Goal: Information Seeking & Learning: Learn about a topic

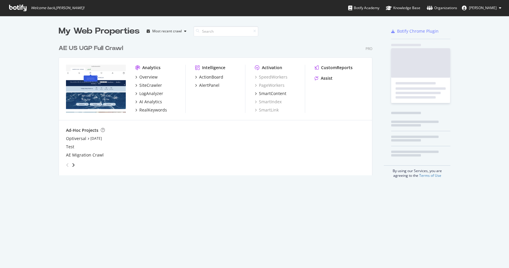
scroll to position [138, 319]
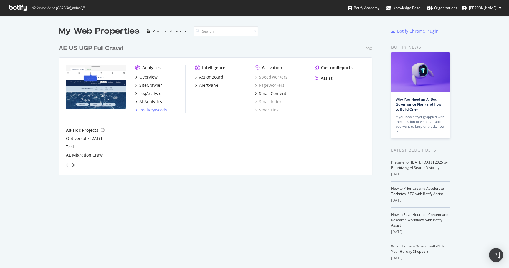
click at [149, 109] on div "RealKeywords" at bounding box center [153, 110] width 28 height 6
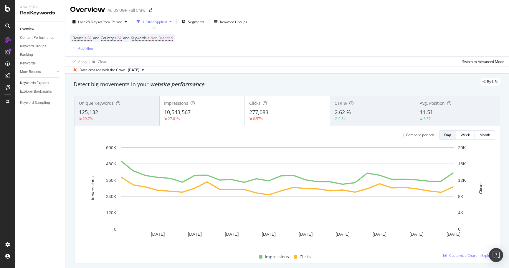
click at [39, 83] on div "Keywords Explorer" at bounding box center [34, 83] width 29 height 6
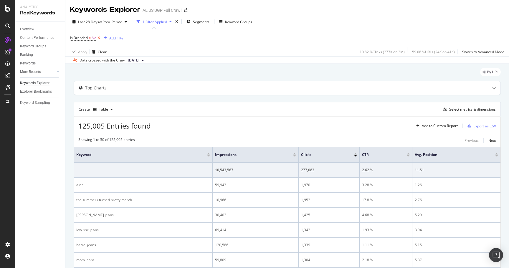
click at [97, 38] on icon at bounding box center [98, 38] width 5 height 6
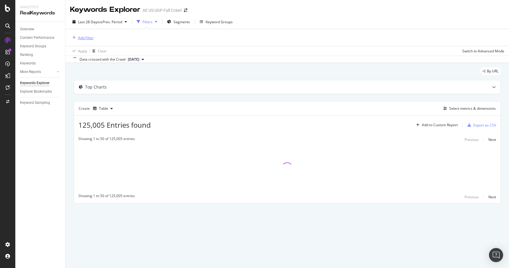
click at [87, 38] on div "Add Filter" at bounding box center [86, 37] width 16 height 5
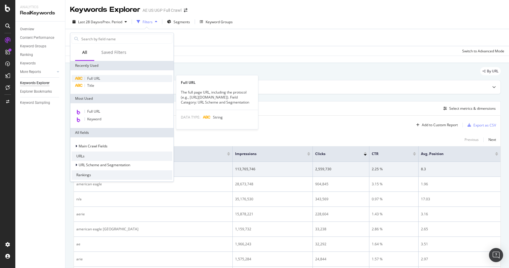
click at [98, 78] on span "Full URL" at bounding box center [93, 78] width 13 height 5
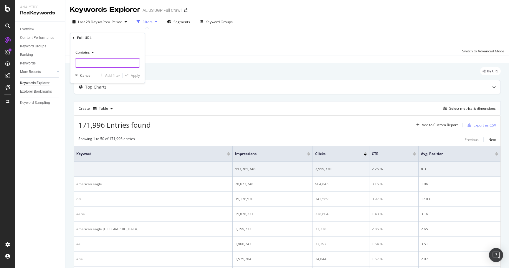
click at [104, 64] on input "text" at bounding box center [107, 62] width 64 height 9
type input "/o/"
click at [138, 74] on div "Apply" at bounding box center [135, 75] width 9 height 5
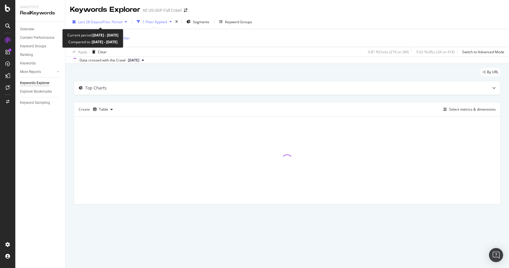
click at [101, 23] on span "vs Prev. Period" at bounding box center [110, 21] width 23 height 5
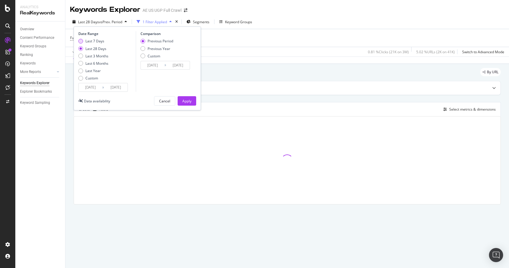
click at [95, 41] on div "Last 7 Days" at bounding box center [94, 41] width 19 height 5
type input "[DATE]"
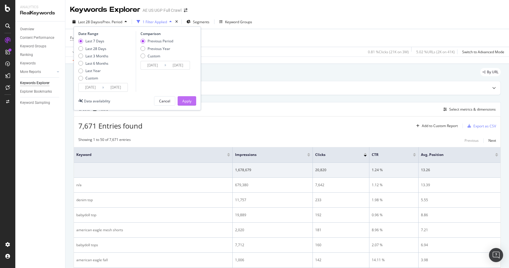
click at [186, 98] on div "Apply" at bounding box center [186, 101] width 9 height 9
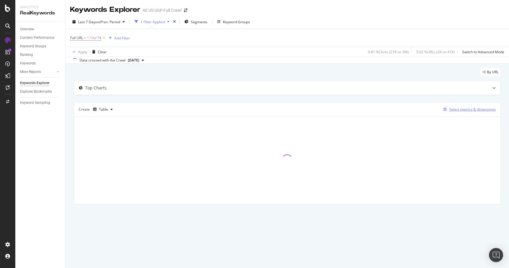
click at [468, 109] on div "Select metrics & dimensions" at bounding box center [472, 109] width 47 height 5
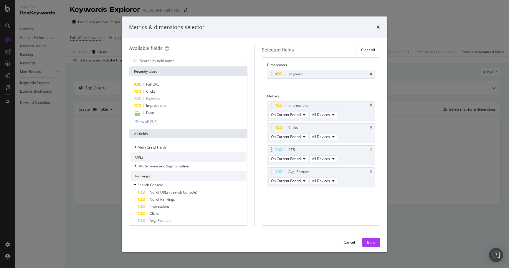
click at [372, 151] on icon "times" at bounding box center [371, 150] width 3 height 4
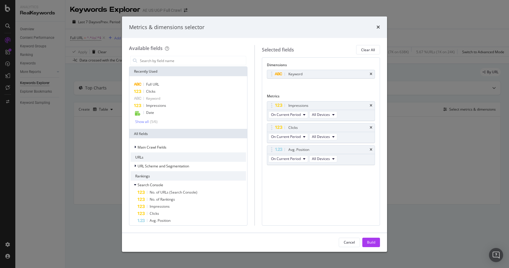
click at [372, 151] on icon "times" at bounding box center [371, 150] width 3 height 4
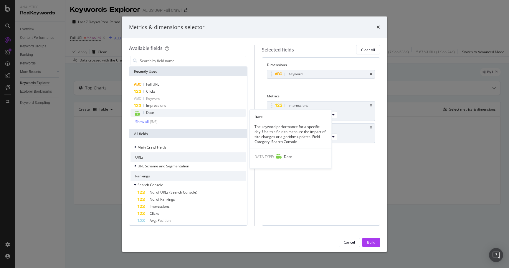
click at [157, 114] on div "Date" at bounding box center [189, 113] width 116 height 8
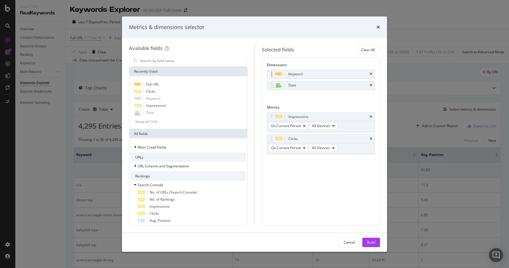
click at [369, 74] on div "Keyword" at bounding box center [321, 74] width 108 height 8
click at [372, 74] on div "Keyword" at bounding box center [321, 74] width 108 height 8
click at [371, 75] on icon "times" at bounding box center [371, 74] width 3 height 4
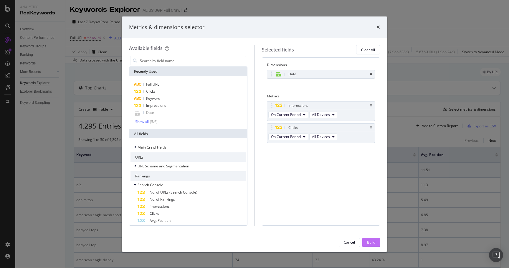
click at [372, 243] on div "Build" at bounding box center [371, 242] width 8 height 5
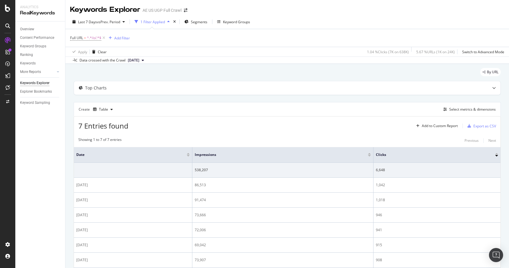
click at [190, 154] on div at bounding box center [188, 153] width 3 height 1
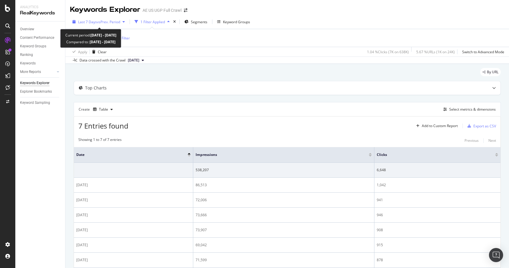
click at [89, 24] on span "Last 7 Days" at bounding box center [87, 21] width 19 height 5
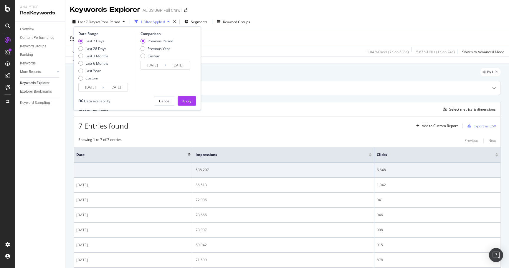
click at [103, 87] on icon at bounding box center [103, 88] width 2 height 6
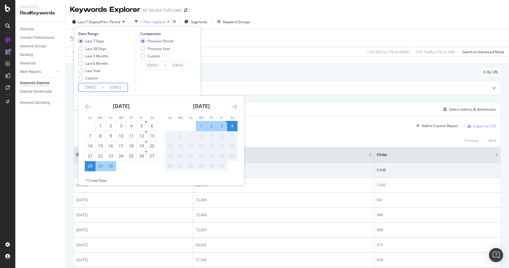
click at [113, 86] on input "[DATE]" at bounding box center [116, 87] width 24 height 8
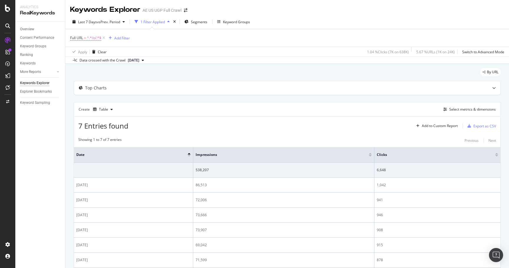
click at [274, 121] on div "7 Entries found Add to Custom Report Export as CSV" at bounding box center [287, 124] width 427 height 14
click at [251, 74] on div "By URL" at bounding box center [287, 74] width 427 height 13
click at [250, 70] on div "By URL" at bounding box center [287, 74] width 427 height 13
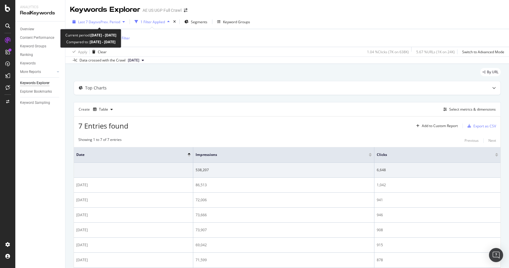
click at [99, 22] on span "vs Prev. Period" at bounding box center [108, 21] width 23 height 5
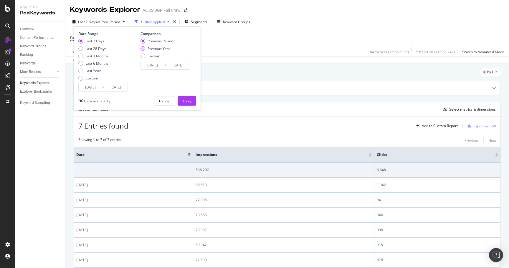
click at [163, 48] on div "Previous Year" at bounding box center [159, 48] width 23 height 5
type input "[DATE]"
click at [189, 100] on div "Apply" at bounding box center [186, 101] width 9 height 5
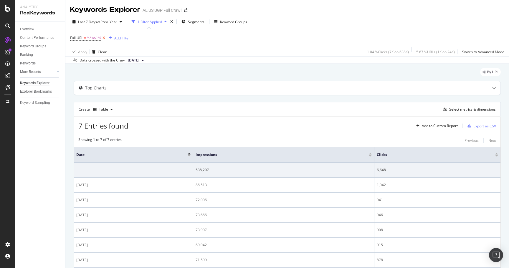
click at [104, 38] on icon at bounding box center [103, 38] width 5 height 6
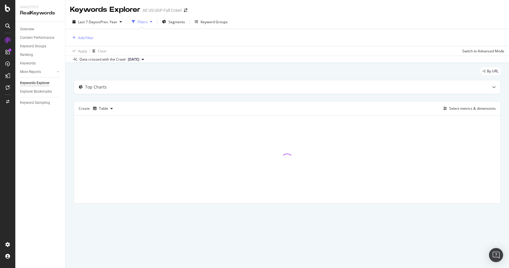
click at [213, 35] on div "Add Filter" at bounding box center [287, 37] width 434 height 17
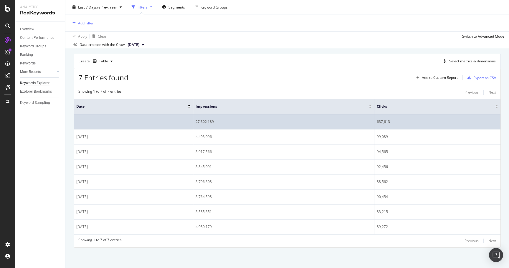
scroll to position [47, 0]
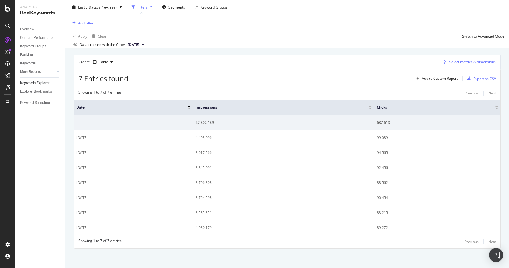
click at [462, 60] on div "Select metrics & dimensions" at bounding box center [472, 62] width 47 height 5
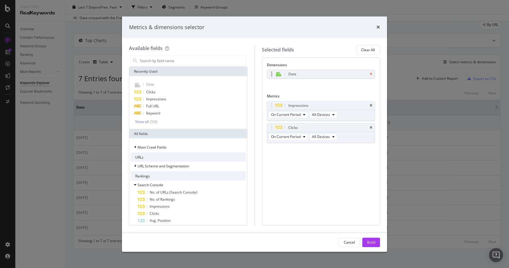
click at [371, 75] on icon "times" at bounding box center [371, 74] width 3 height 4
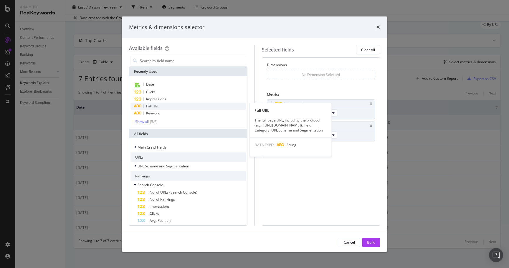
click at [162, 109] on div "Full URL" at bounding box center [189, 106] width 116 height 7
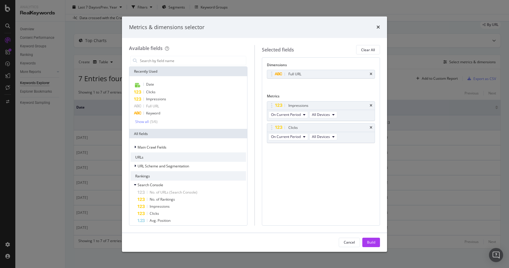
click at [376, 243] on button "Build" at bounding box center [371, 242] width 18 height 9
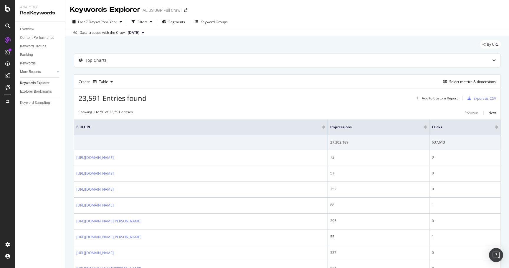
click at [133, 99] on span "23,591 Entries found" at bounding box center [112, 98] width 68 height 10
drag, startPoint x: 133, startPoint y: 99, endPoint x: 164, endPoint y: 97, distance: 31.6
click at [137, 98] on span "23,591 Entries found" at bounding box center [112, 98] width 68 height 10
click at [164, 97] on div "23,591 Entries found Add to Custom Report Export as CSV" at bounding box center [287, 96] width 427 height 14
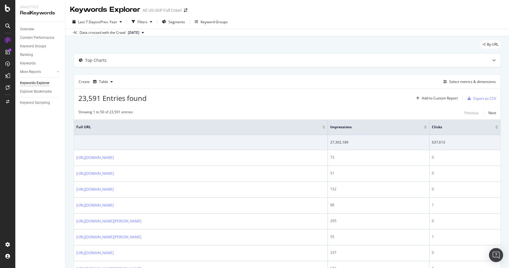
click at [427, 128] on div at bounding box center [425, 128] width 3 height 1
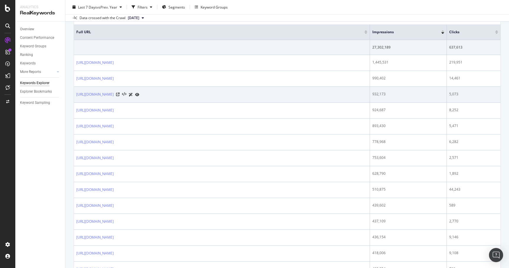
scroll to position [92, 0]
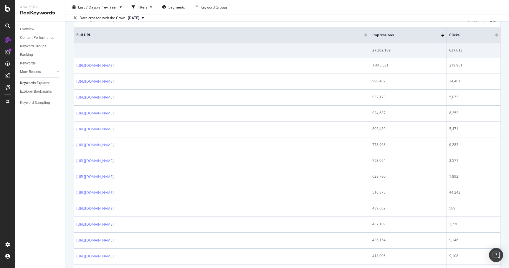
click at [498, 35] on div at bounding box center [496, 35] width 3 height 1
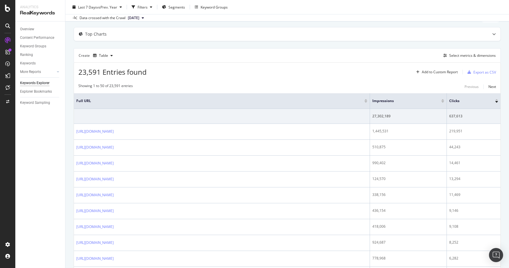
scroll to position [32, 0]
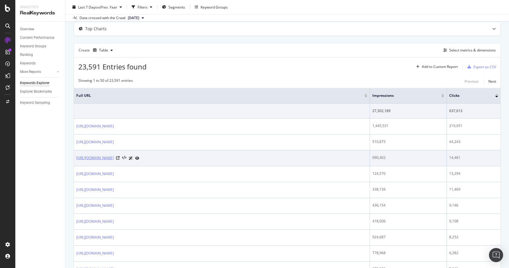
click at [114, 159] on link "[URL][DOMAIN_NAME]" at bounding box center [94, 158] width 37 height 6
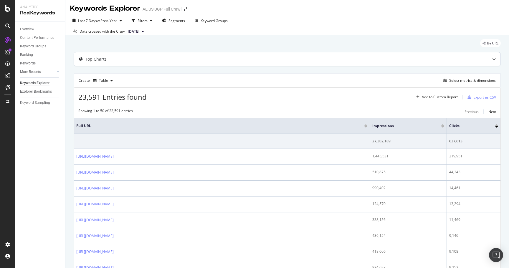
scroll to position [0, 0]
click at [28, 30] on div "Overview" at bounding box center [27, 29] width 14 height 6
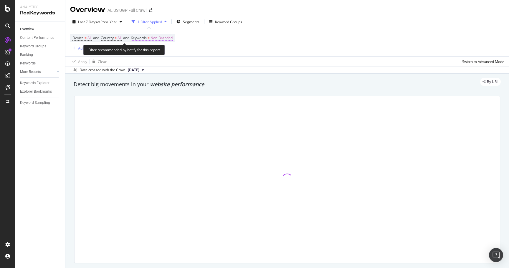
click at [161, 37] on span "Non-Branded" at bounding box center [162, 38] width 22 height 8
click at [155, 50] on span "Non-Branded" at bounding box center [152, 52] width 24 height 5
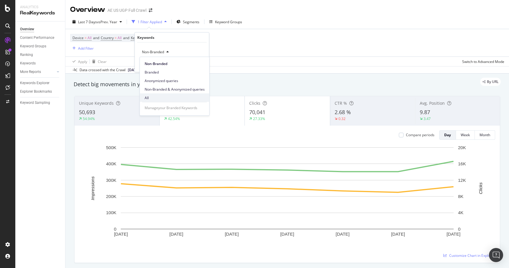
click at [161, 95] on span "All" at bounding box center [175, 97] width 60 height 5
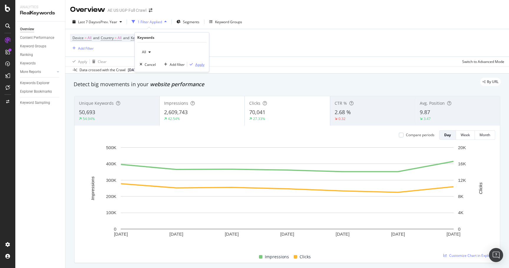
click at [201, 65] on div "Apply" at bounding box center [199, 64] width 9 height 5
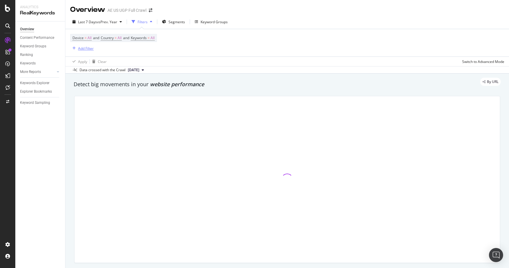
click at [86, 48] on div "Add Filter" at bounding box center [86, 48] width 16 height 5
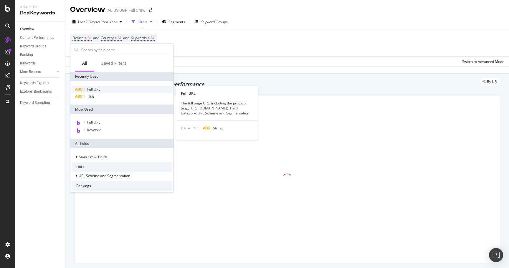
click at [100, 90] on div "Full URL" at bounding box center [122, 89] width 101 height 7
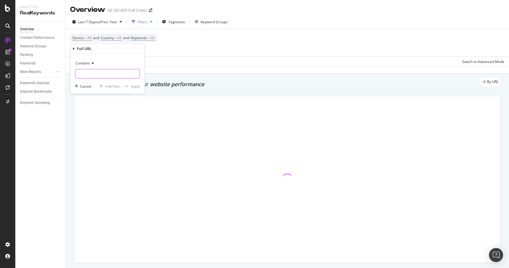
click at [113, 72] on input "text" at bounding box center [107, 73] width 64 height 9
click at [102, 77] on input "text" at bounding box center [107, 73] width 64 height 9
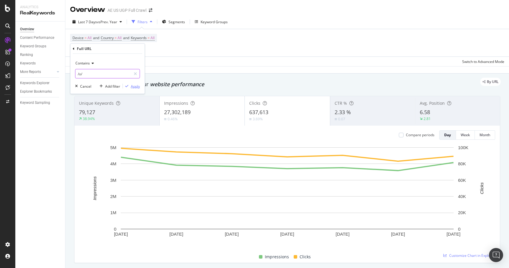
type input "/o/"
click at [132, 85] on div "Apply" at bounding box center [135, 86] width 9 height 5
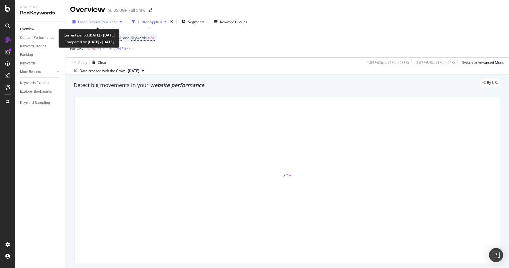
click at [110, 22] on span "vs Prev. Year" at bounding box center [107, 21] width 20 height 5
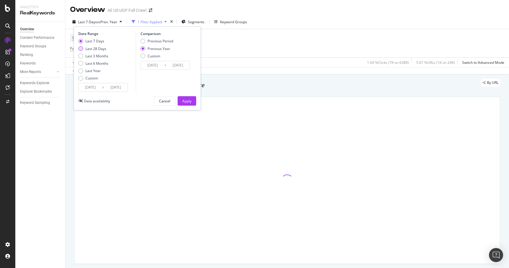
click at [99, 47] on div "Last 28 Days" at bounding box center [95, 48] width 21 height 5
type input "[DATE]"
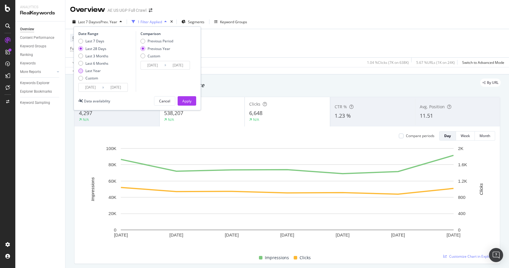
click at [98, 70] on div "Last Year" at bounding box center [92, 70] width 15 height 5
type input "[DATE]"
click at [185, 101] on div "Apply" at bounding box center [186, 101] width 9 height 5
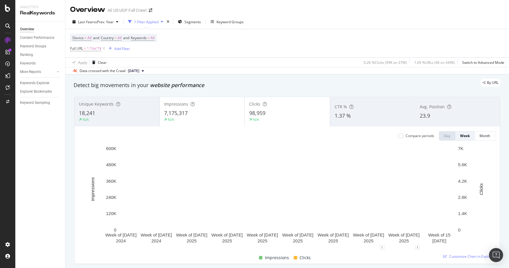
scroll to position [11, 0]
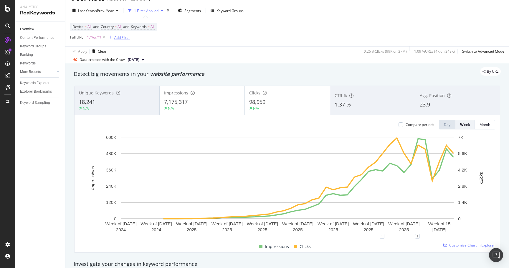
click at [112, 38] on div "button" at bounding box center [110, 38] width 8 height 4
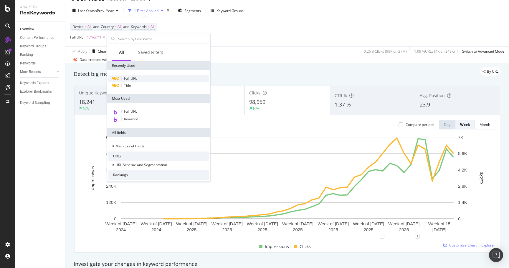
click at [136, 77] on span "Full URL" at bounding box center [130, 78] width 13 height 5
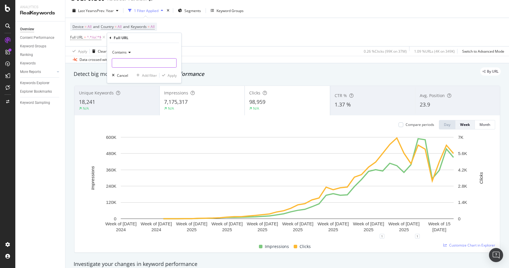
click at [135, 63] on input "text" at bounding box center [144, 62] width 64 height 9
type input "gift"
drag, startPoint x: 172, startPoint y: 76, endPoint x: 146, endPoint y: 72, distance: 25.6
click at [173, 75] on div "Apply" at bounding box center [172, 75] width 9 height 5
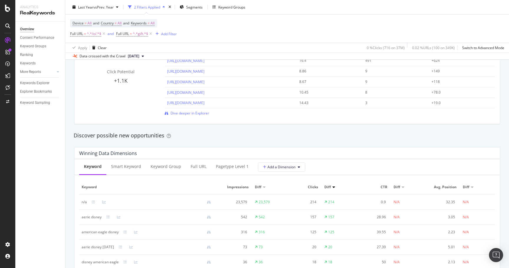
scroll to position [445, 0]
